Goal: Task Accomplishment & Management: Manage account settings

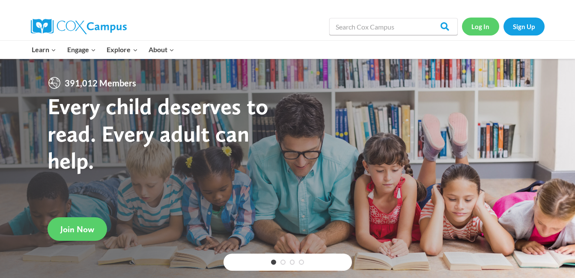
drag, startPoint x: 0, startPoint y: 0, endPoint x: 477, endPoint y: 28, distance: 478.0
click at [477, 28] on link "Log In" at bounding box center [480, 27] width 37 height 18
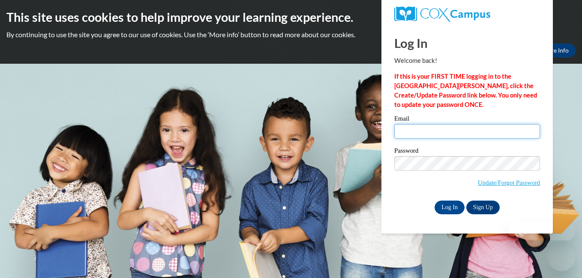
click at [421, 131] on input "Email" at bounding box center [467, 131] width 146 height 15
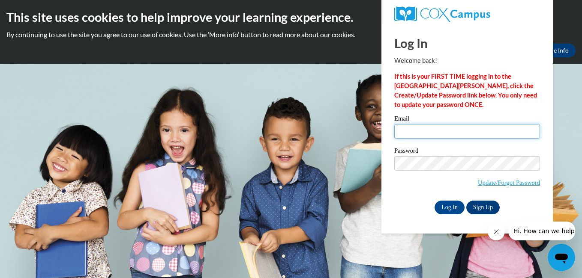
type input "[EMAIL_ADDRESS][DOMAIN_NAME]"
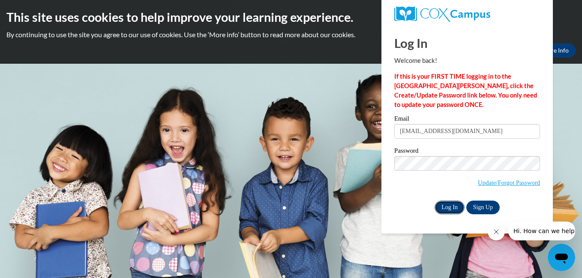
click at [447, 204] on input "Log In" at bounding box center [449, 208] width 30 height 14
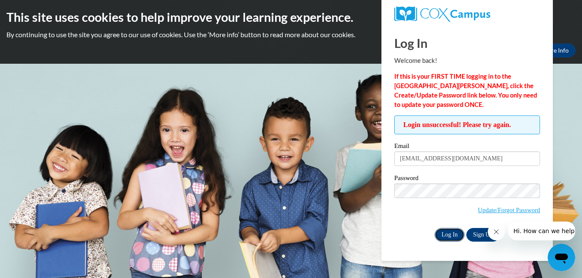
click at [441, 233] on input "Log In" at bounding box center [449, 235] width 30 height 14
click at [447, 234] on input "Log In" at bounding box center [449, 235] width 30 height 14
click at [394, 206] on span "Update/Forgot Password" at bounding box center [467, 202] width 146 height 36
click at [486, 210] on link "Update/Forgot Password" at bounding box center [509, 210] width 62 height 7
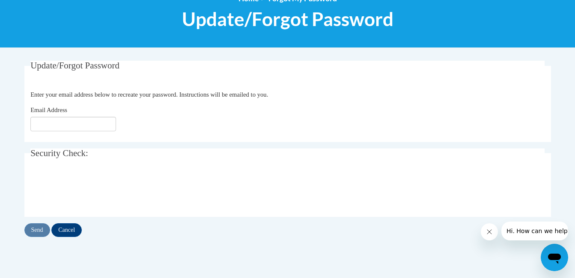
scroll to position [121, 0]
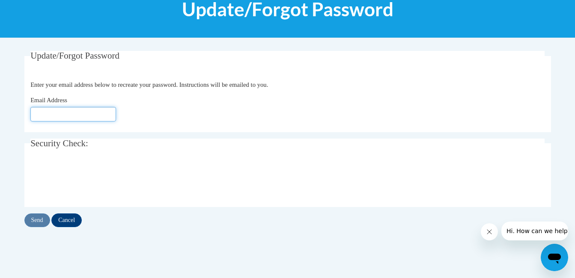
click at [92, 117] on input "Email Address" at bounding box center [73, 114] width 86 height 15
type input "[EMAIL_ADDRESS][DOMAIN_NAME]"
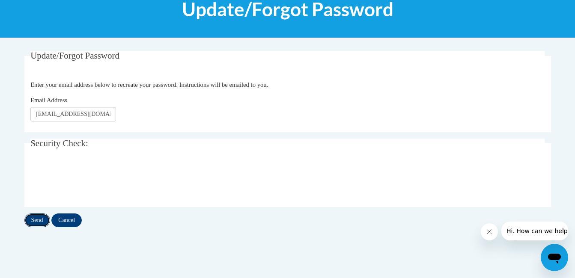
click at [33, 221] on input "Send" at bounding box center [37, 221] width 26 height 14
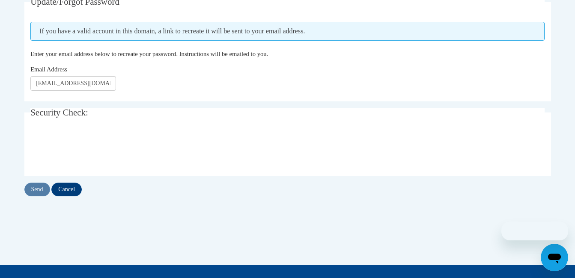
scroll to position [175, 0]
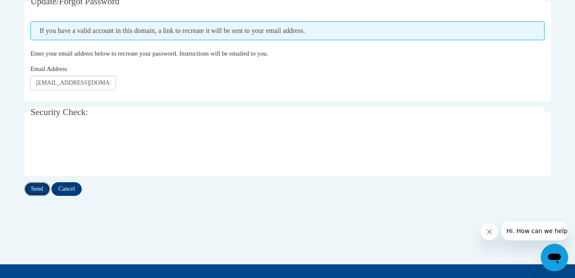
click at [34, 189] on input "Send" at bounding box center [37, 189] width 26 height 14
